Goal: Task Accomplishment & Management: Manage account settings

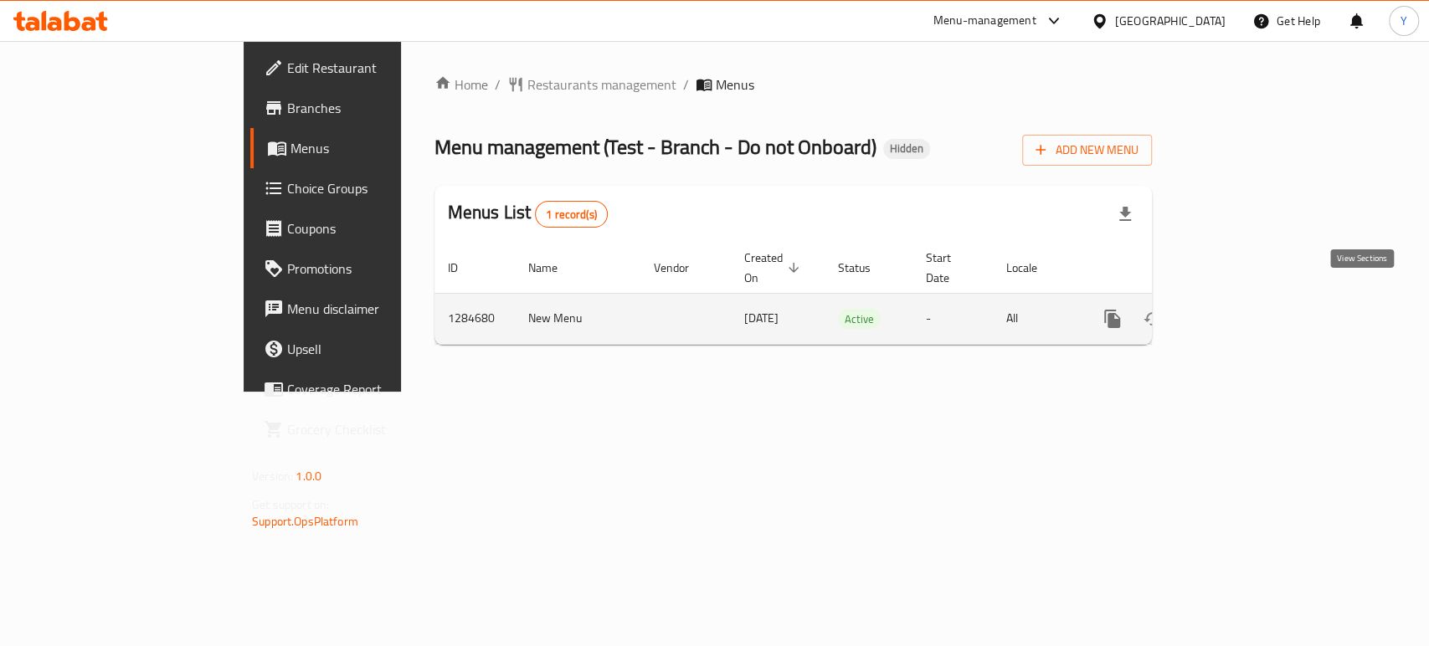
click at [1243, 309] on icon "enhanced table" at bounding box center [1233, 319] width 20 height 20
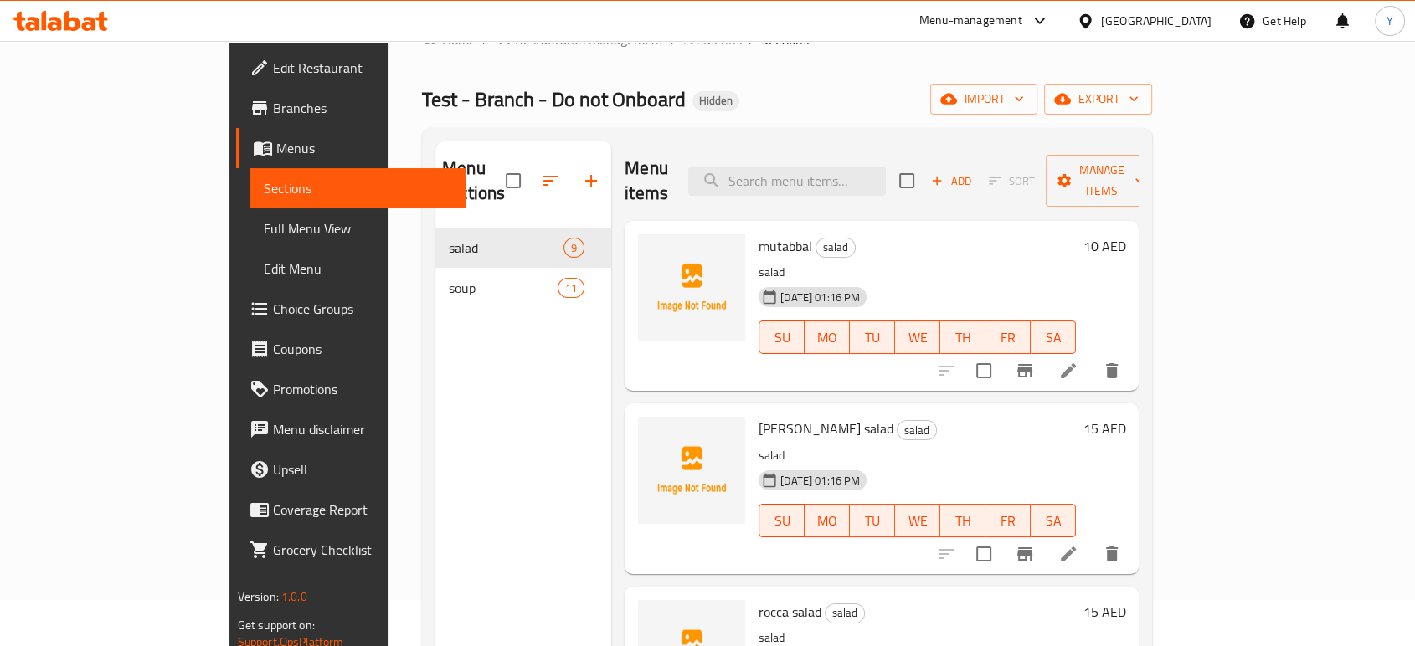
scroll to position [45, 0]
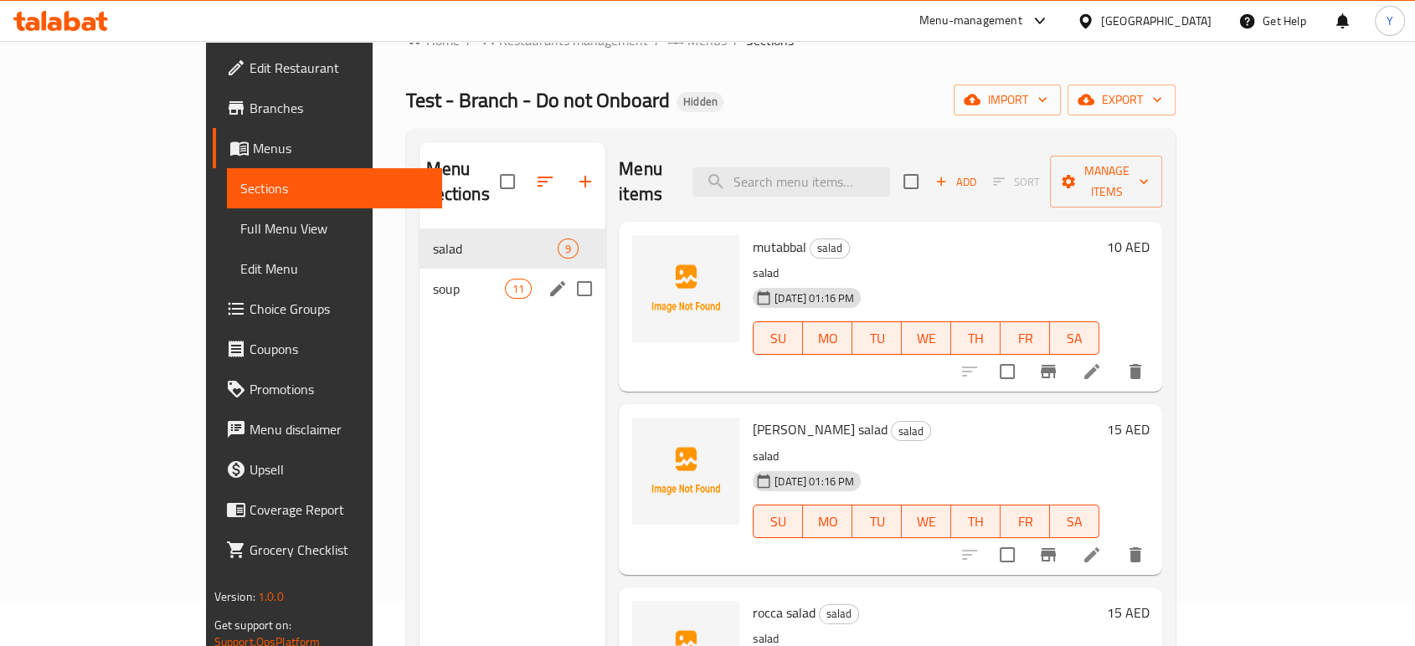
click at [419, 282] on div "soup 11" at bounding box center [512, 289] width 186 height 40
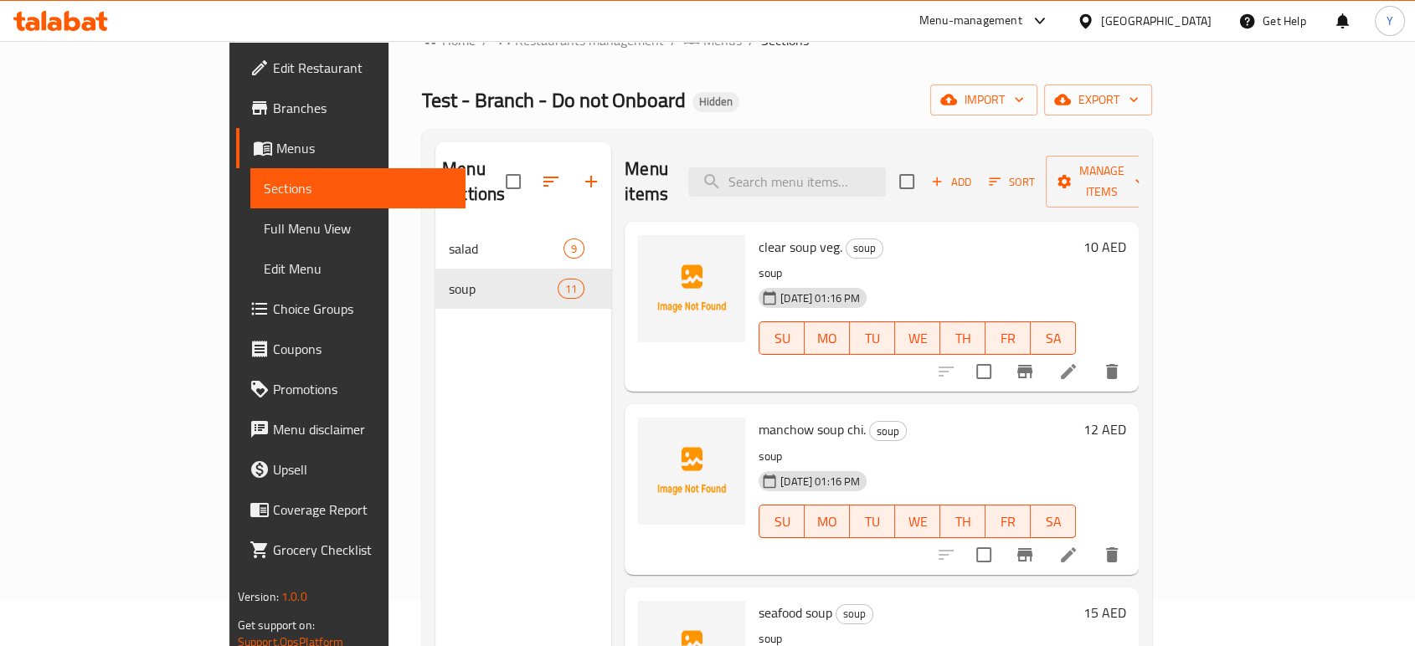
drag, startPoint x: 136, startPoint y: 230, endPoint x: 128, endPoint y: 267, distance: 37.6
click at [264, 232] on span "Full Menu View" at bounding box center [358, 229] width 188 height 20
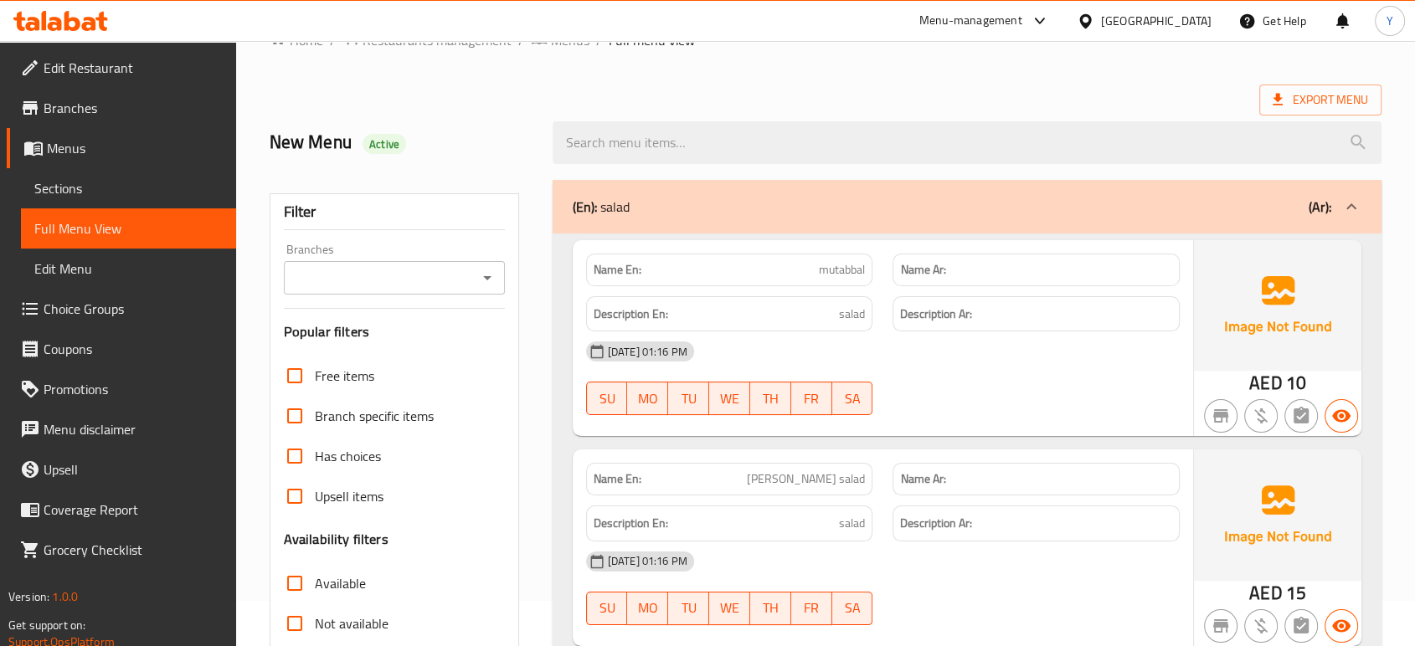
click at [94, 121] on link "Branches" at bounding box center [121, 108] width 229 height 40
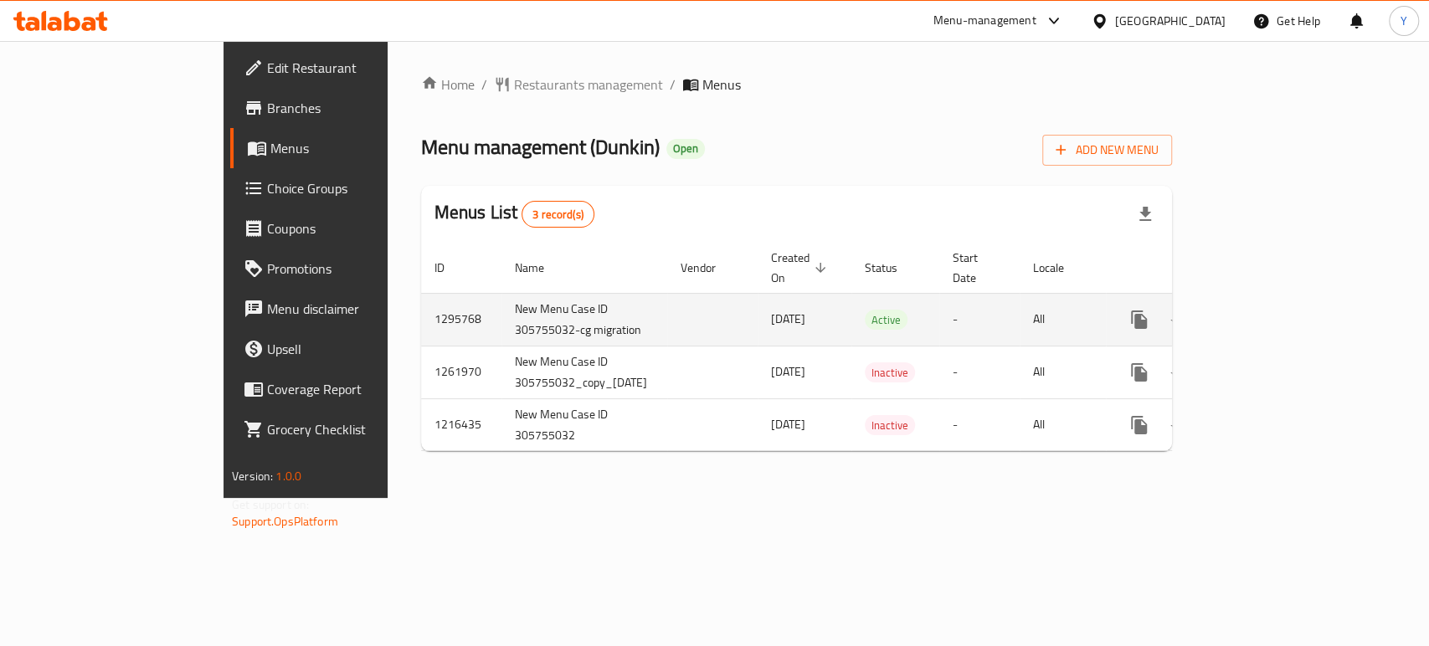
click at [1270, 310] on icon "enhanced table" at bounding box center [1260, 320] width 20 height 20
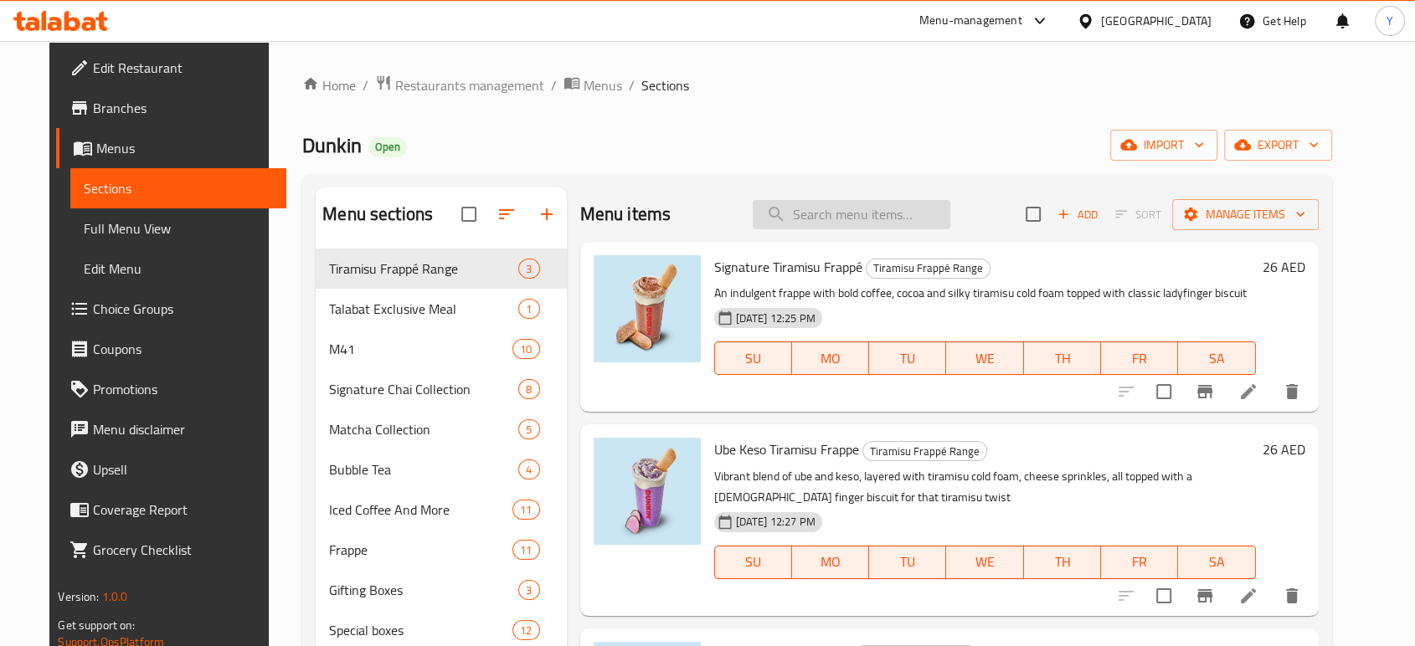
click at [817, 216] on input "search" at bounding box center [852, 214] width 198 height 29
paste input "Hazelnut Ground Coffee"
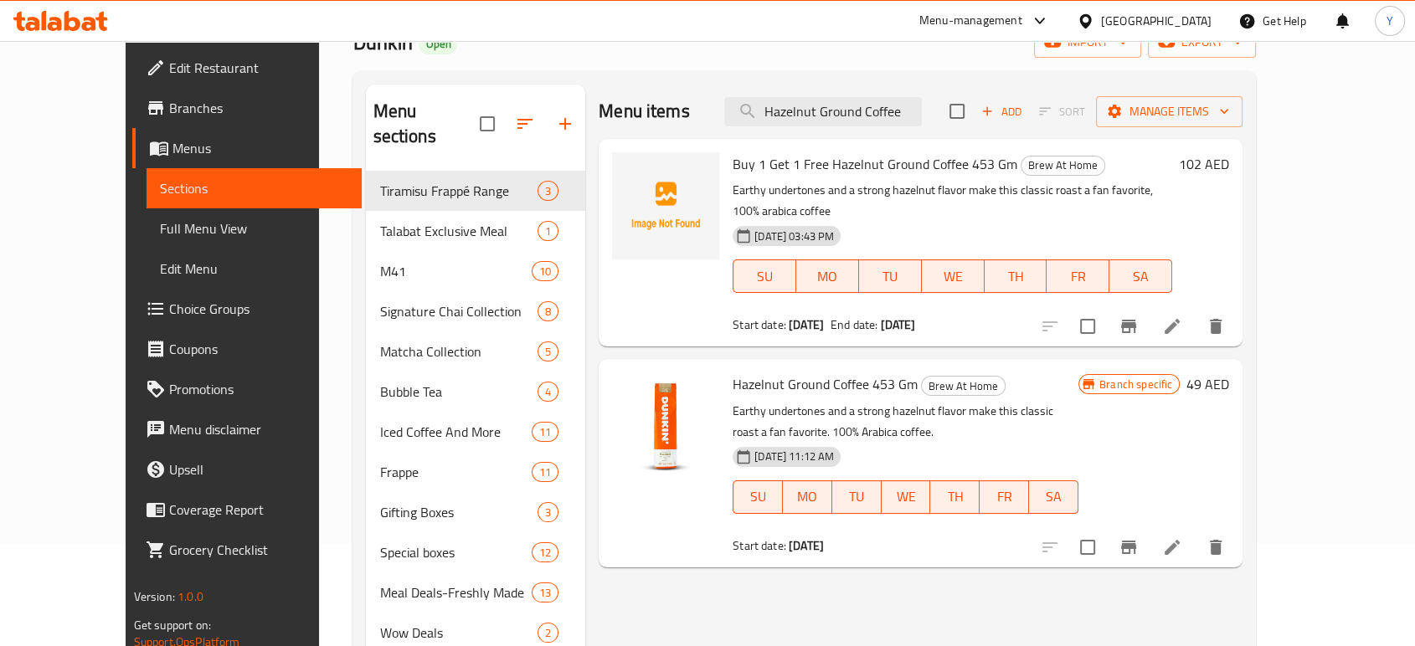
scroll to position [99, 0]
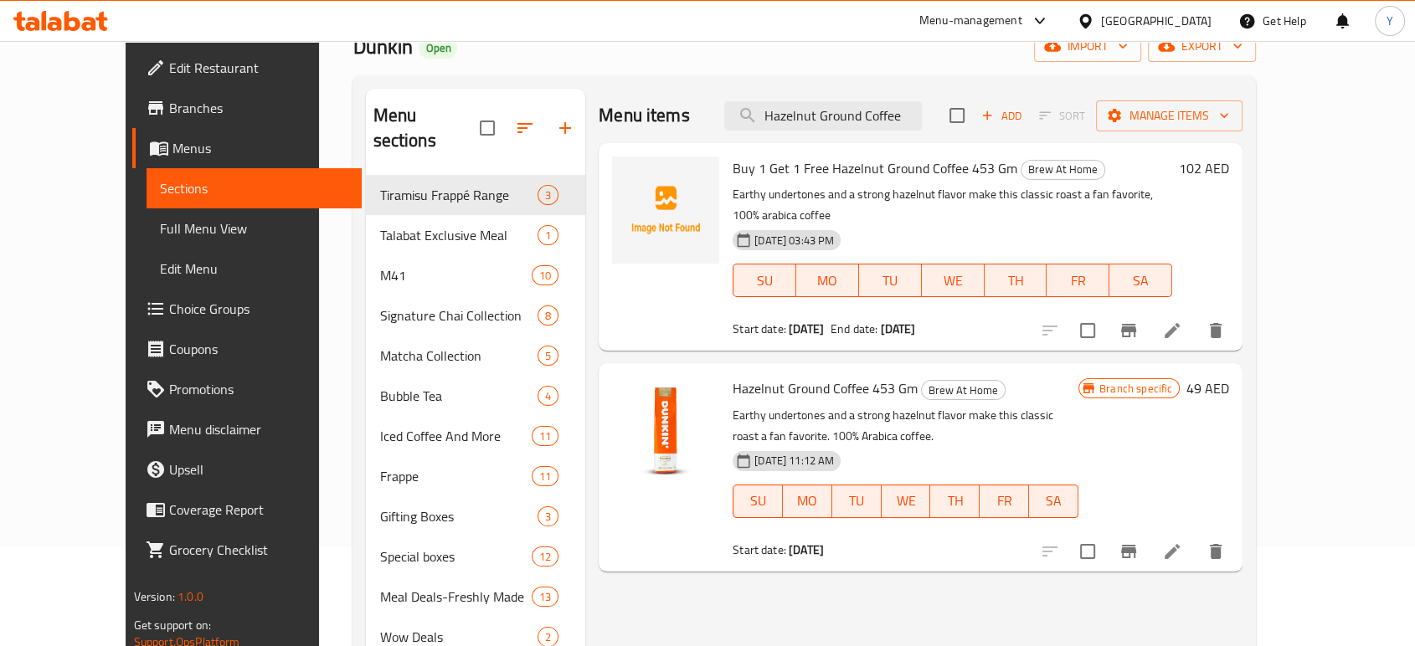
drag, startPoint x: 805, startPoint y: 107, endPoint x: 595, endPoint y: 101, distance: 209.4
click at [599, 101] on div "Menu items Hazelnut Ground Coffee Add Sort Manage items" at bounding box center [921, 116] width 644 height 54
paste input "Ice Shaken Espresso"
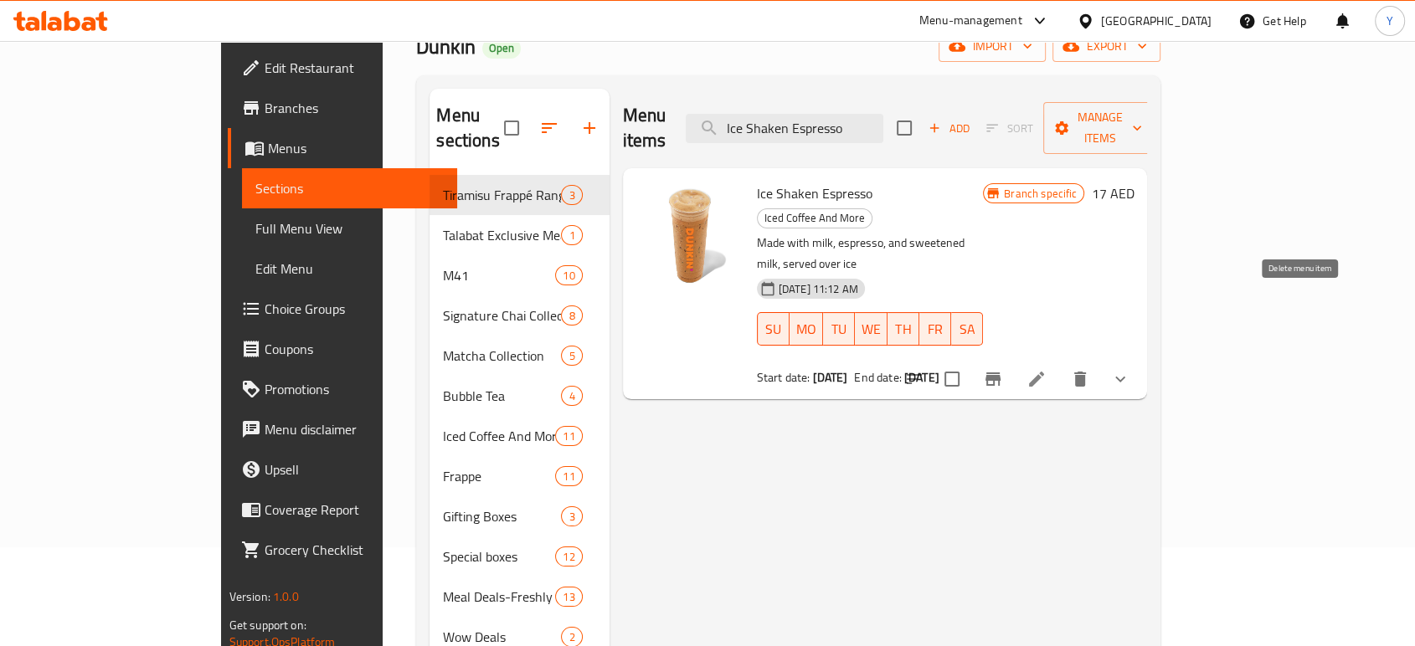
type input "Ice Shaken Espresso"
click at [1047, 369] on icon at bounding box center [1036, 379] width 20 height 20
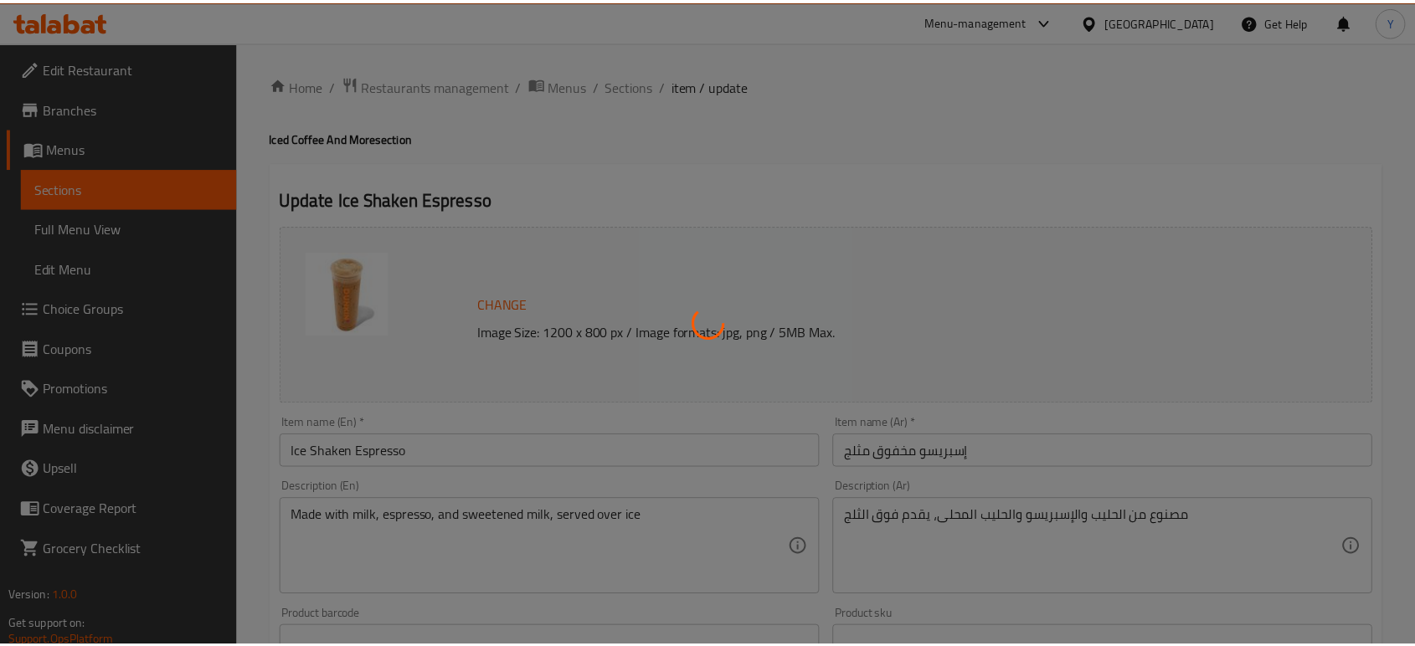
scroll to position [793, 0]
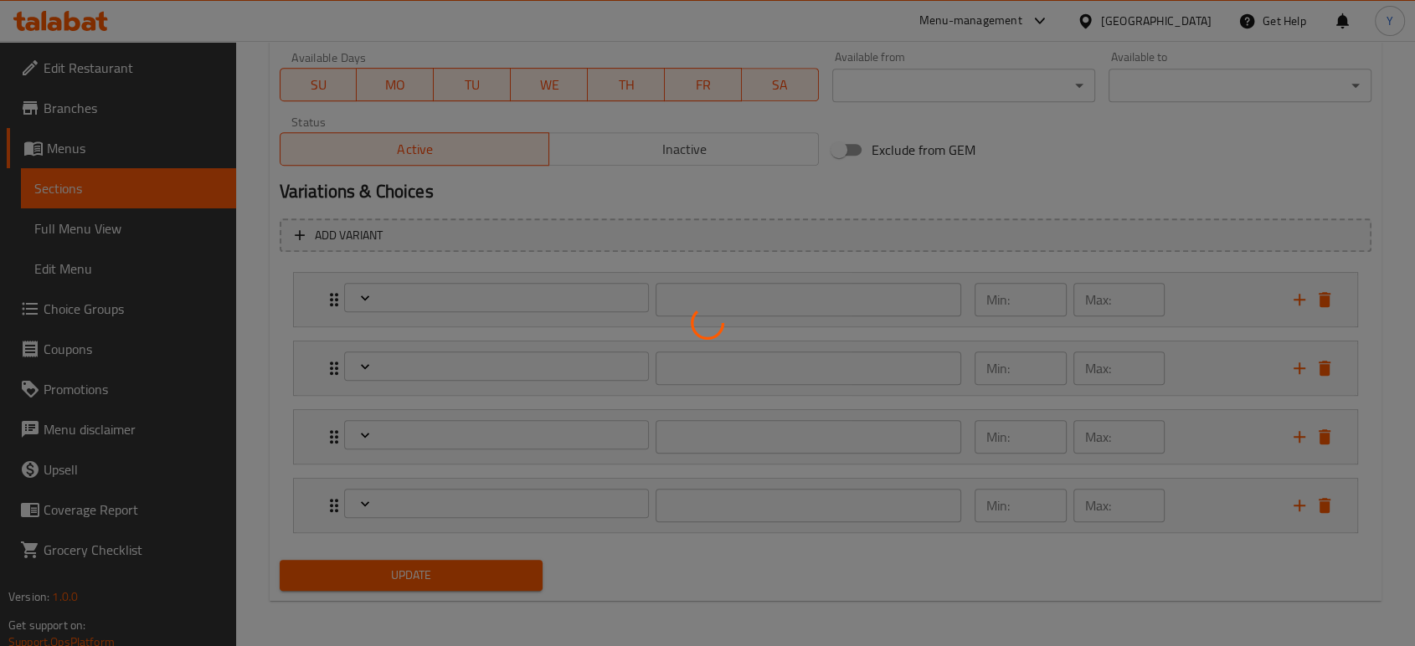
type input "إختيارك من حجم المشروب:"
type input "1"
type input "تُضيف كرواسون"
type input "0"
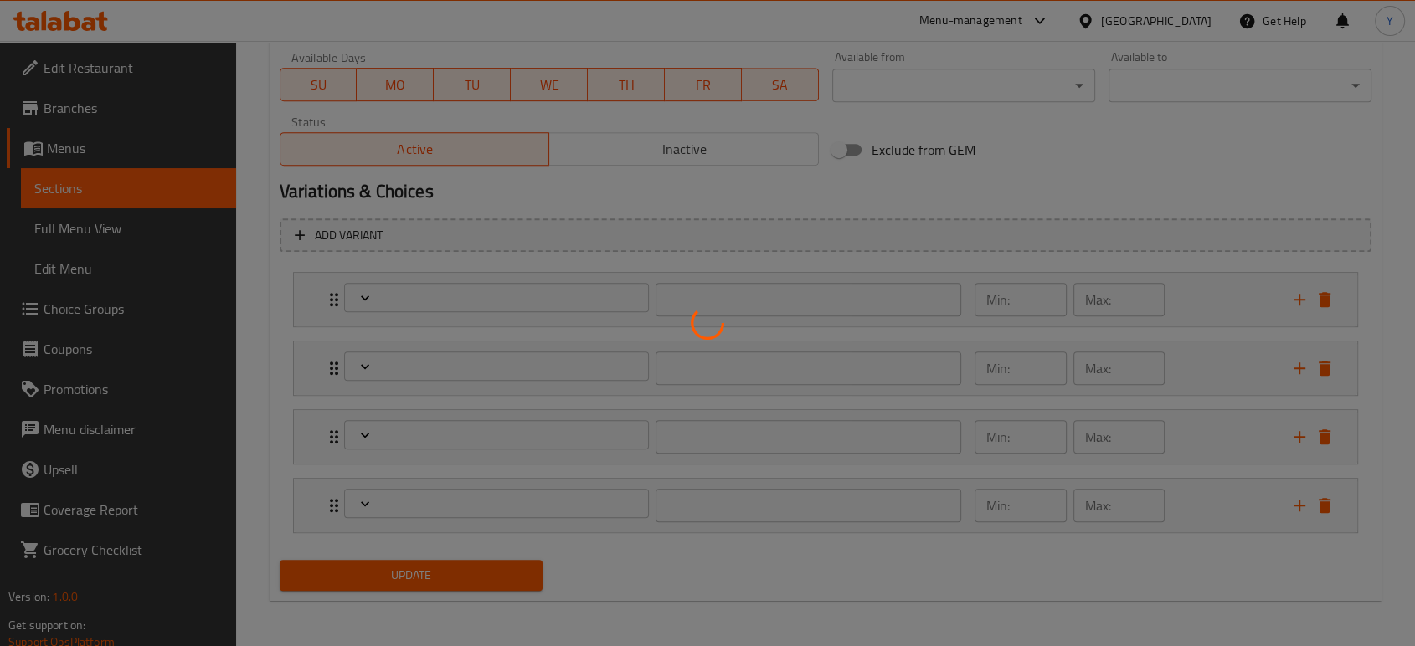
type input "3"
type input "إختيارك من الحليب"
type input "1"
type input "إختيارك من الشراب"
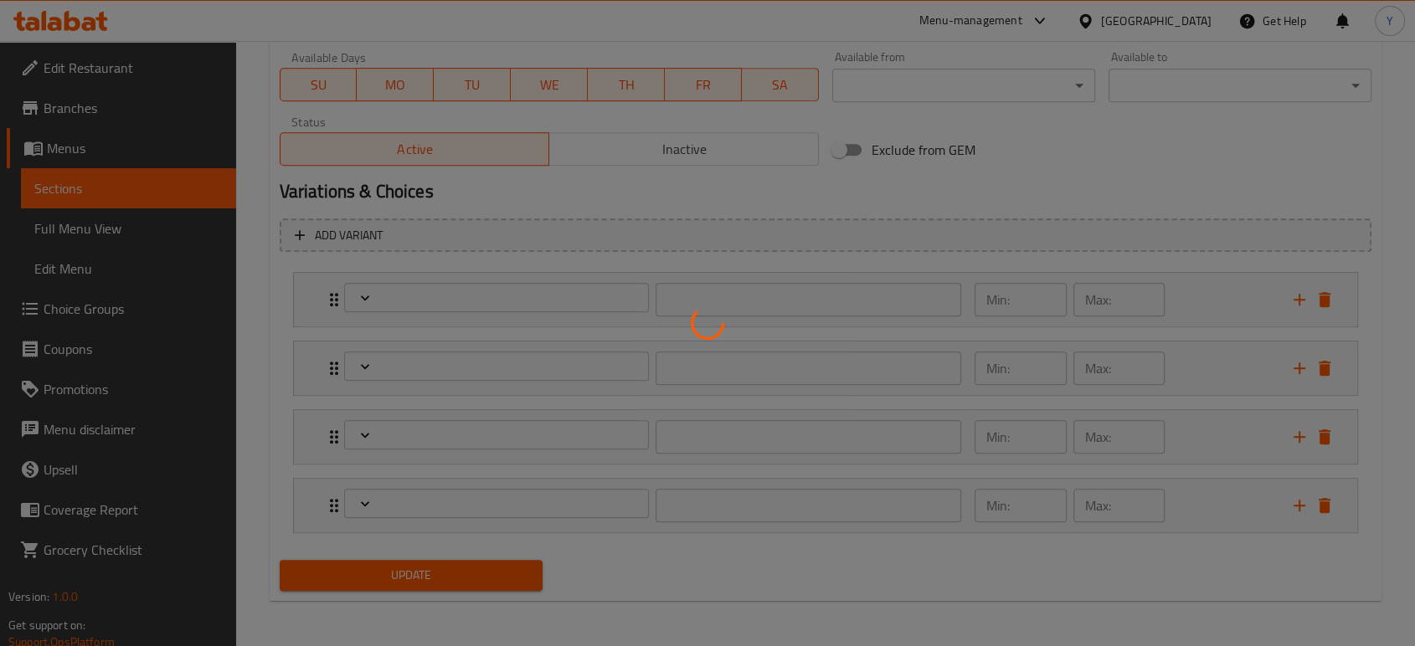
type input "0"
type input "50"
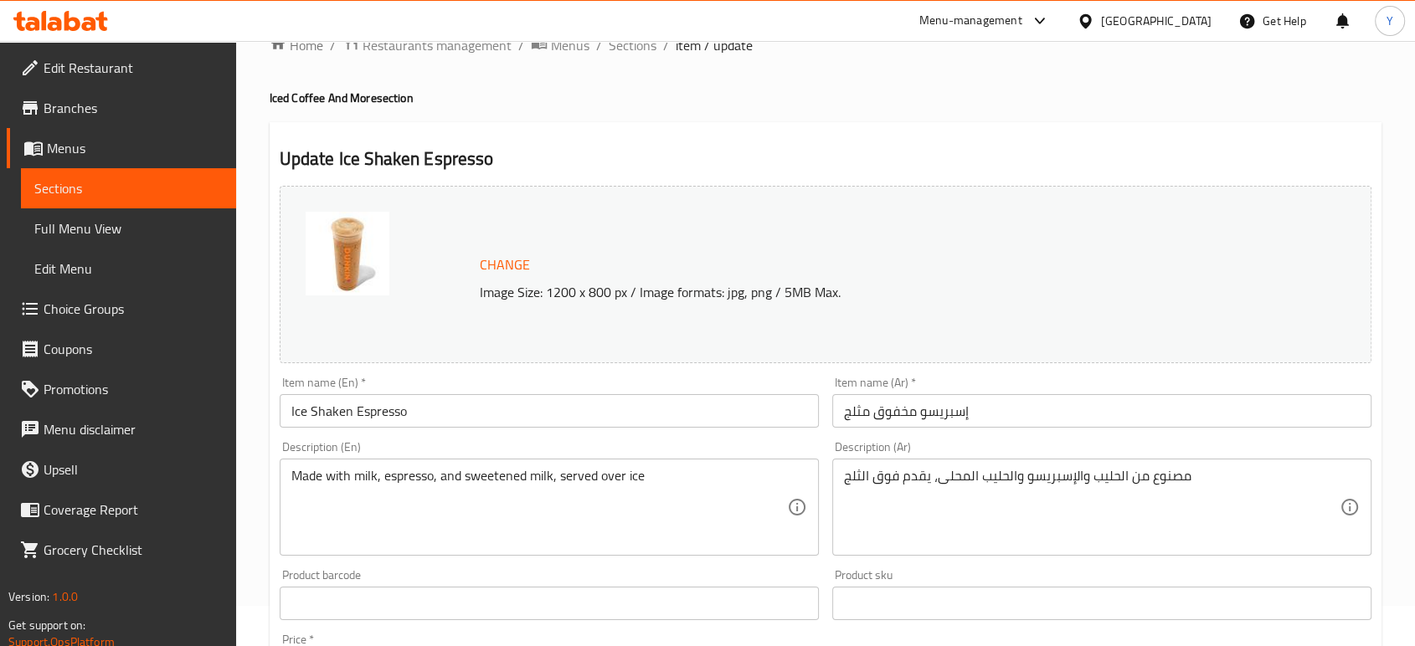
scroll to position [0, 0]
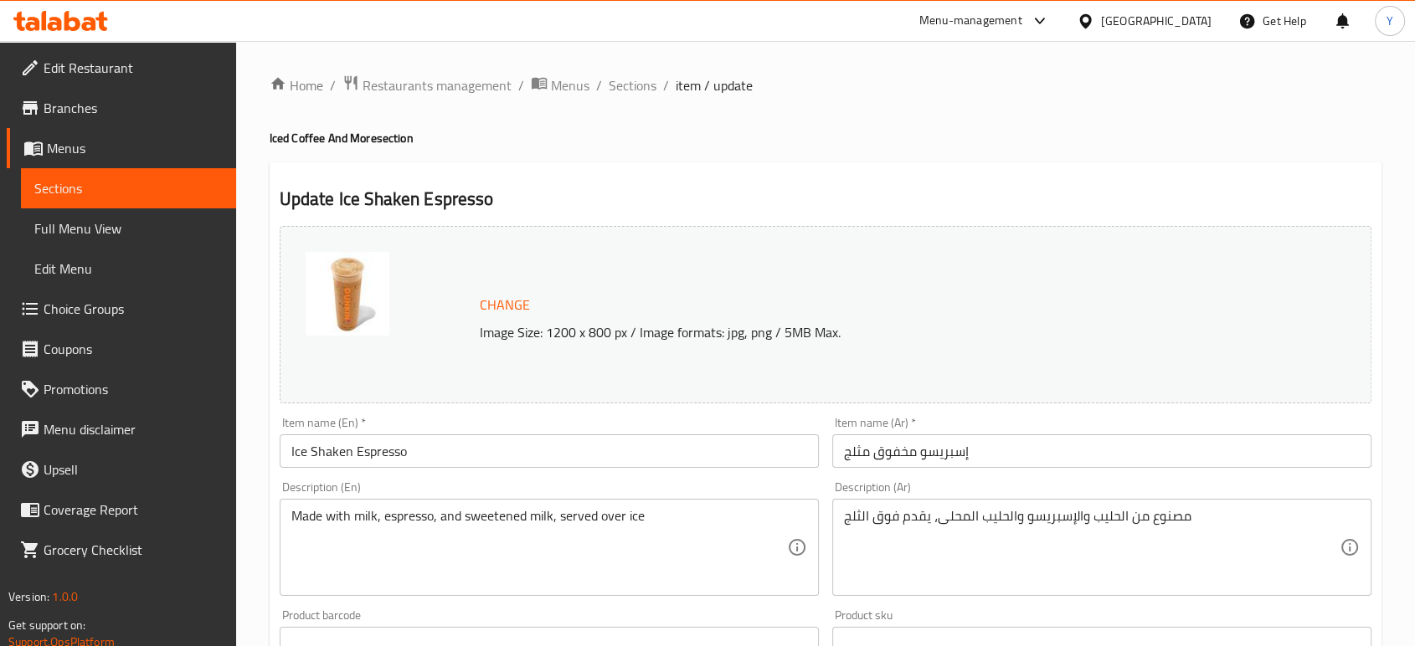
click at [113, 106] on span "Branches" at bounding box center [133, 108] width 179 height 20
